Goal: Task Accomplishment & Management: Manage account settings

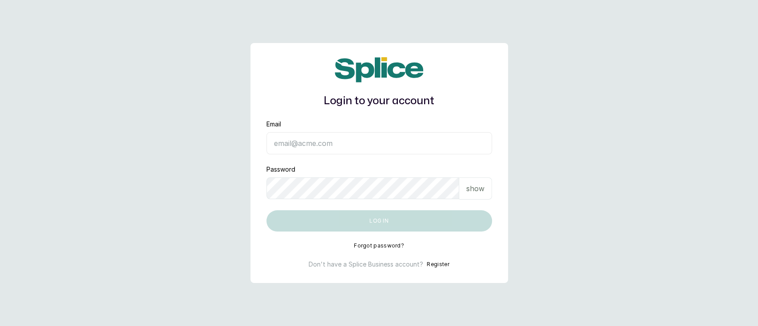
click at [295, 143] on input "Email" at bounding box center [378, 143] width 225 height 22
type input "[EMAIL_ADDRESS][DOMAIN_NAME]"
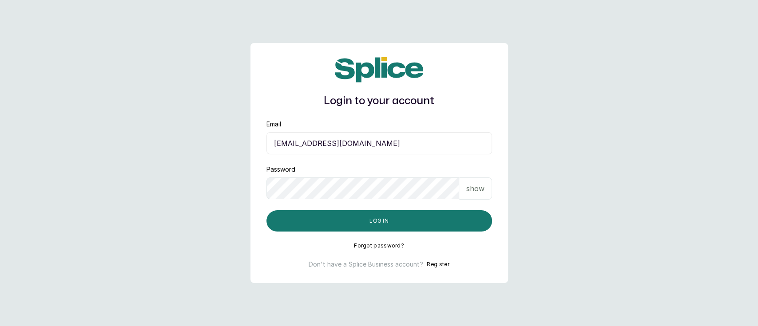
click at [473, 185] on p "show" at bounding box center [475, 188] width 18 height 11
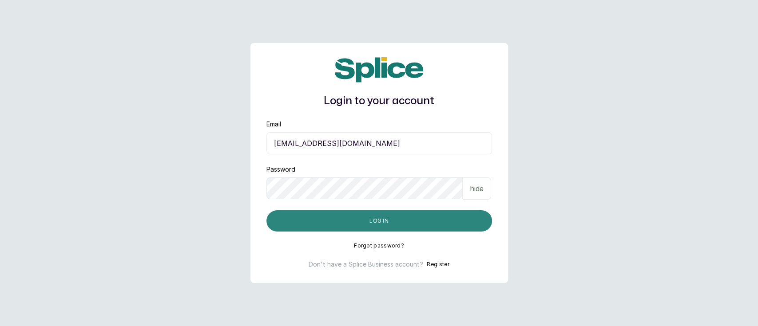
click at [397, 229] on button "Log in" at bounding box center [378, 220] width 225 height 21
